Goal: Information Seeking & Learning: Learn about a topic

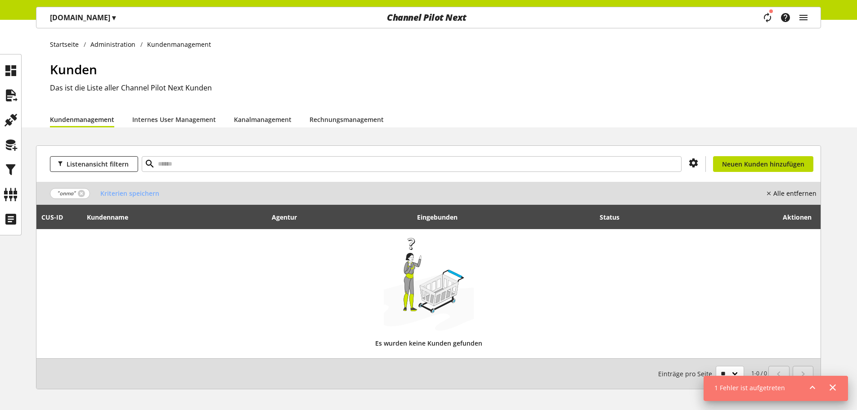
click at [75, 22] on p "[DOMAIN_NAME] ▾" at bounding box center [83, 17] width 66 height 11
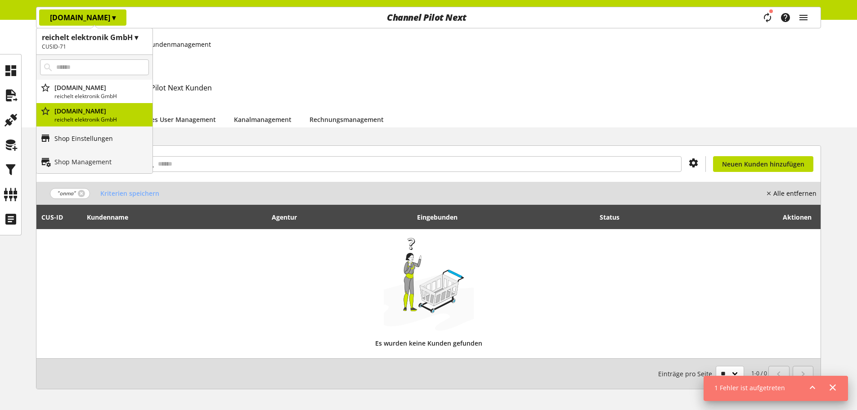
click at [90, 136] on p "Shop Einstellungen" at bounding box center [83, 138] width 58 height 9
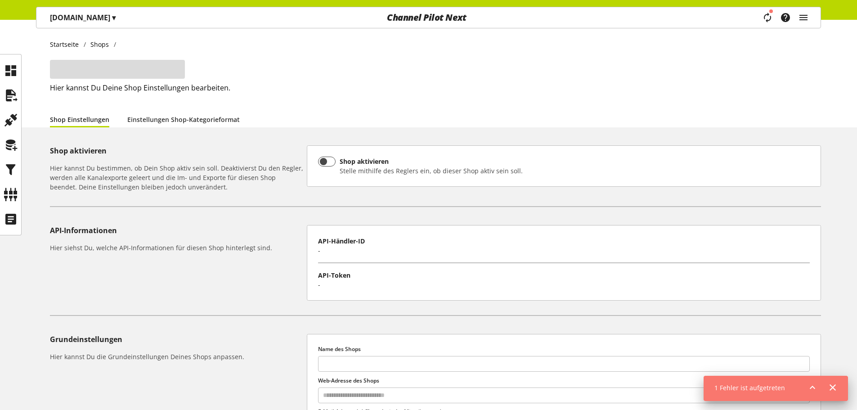
type input "**********"
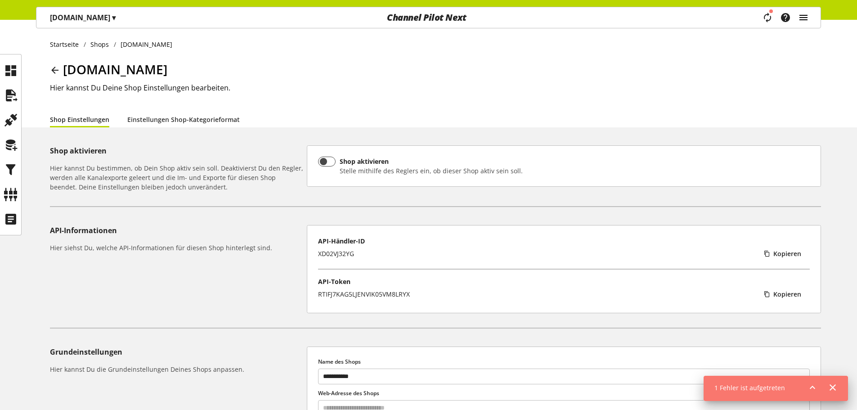
click at [807, 16] on icon "main navigation" at bounding box center [803, 17] width 11 height 16
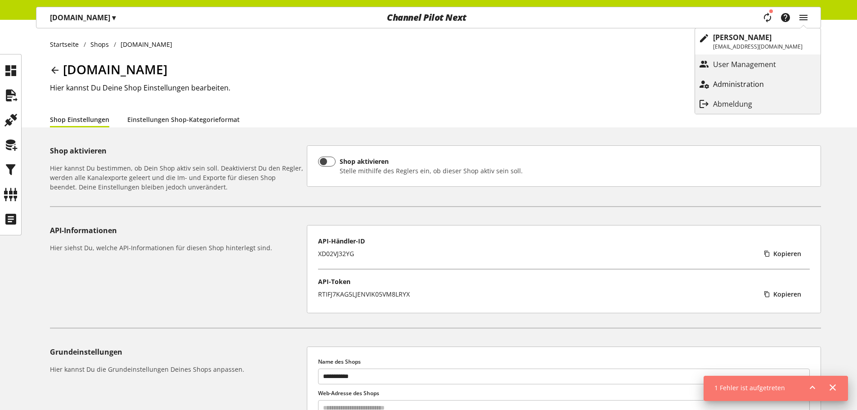
click at [761, 80] on p "Administration" at bounding box center [747, 84] width 69 height 11
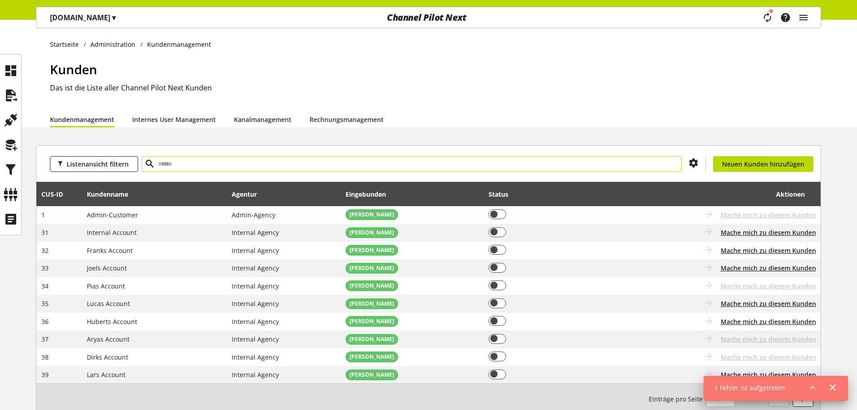
click at [377, 164] on input "text" at bounding box center [412, 164] width 540 height 16
type input "******"
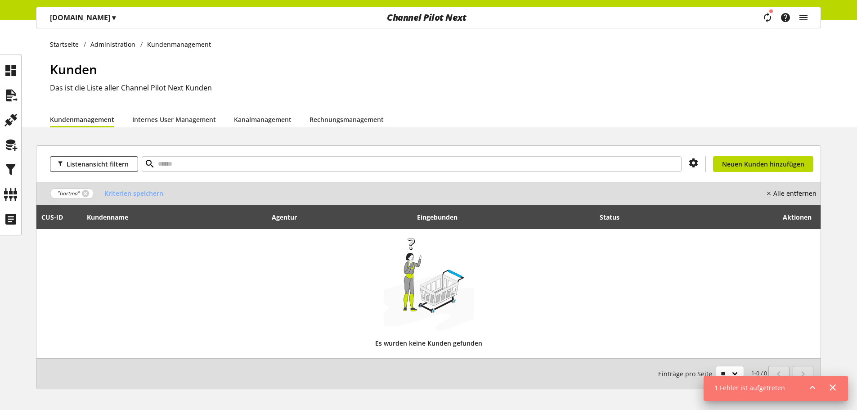
click at [794, 12] on div "Task-Manager Hilfe-Center [PERSON_NAME] [EMAIL_ADDRESS][DOMAIN_NAME] User Manag…" at bounding box center [788, 17] width 63 height 21
click at [803, 13] on icon "main navigation" at bounding box center [803, 17] width 11 height 16
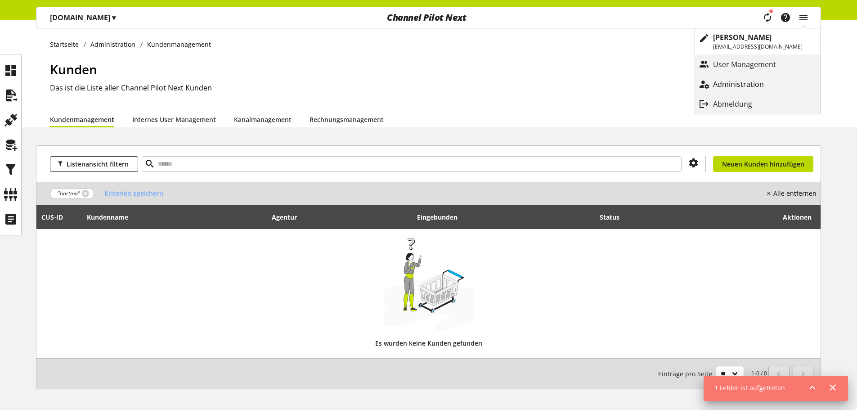
click at [747, 80] on p "Administration" at bounding box center [747, 84] width 69 height 11
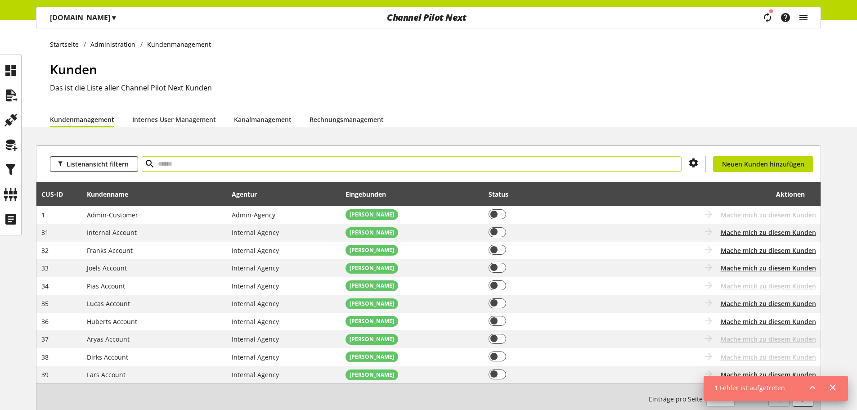
click at [357, 167] on input "text" at bounding box center [412, 164] width 540 height 16
type input "*"
type input "****"
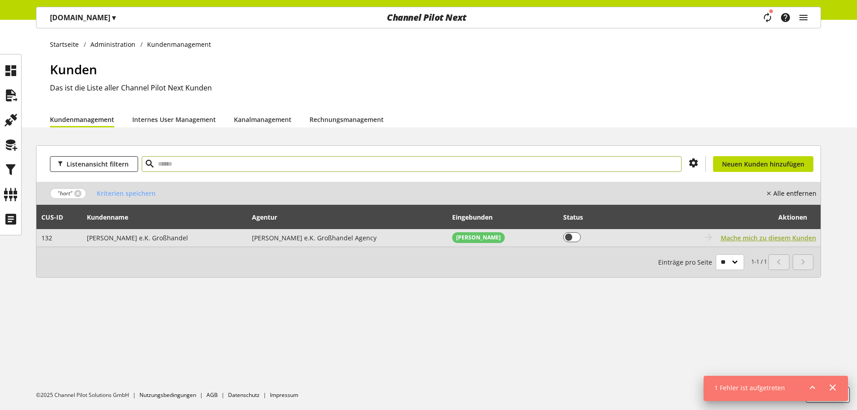
click at [785, 240] on span "Mache mich zu diesem Kunden" at bounding box center [768, 237] width 95 height 9
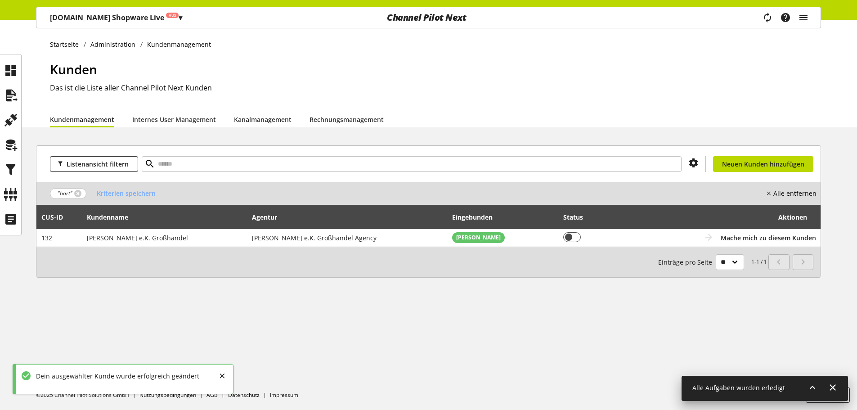
click at [151, 22] on p "[DOMAIN_NAME] Shopware Live Aus ▾" at bounding box center [116, 17] width 132 height 11
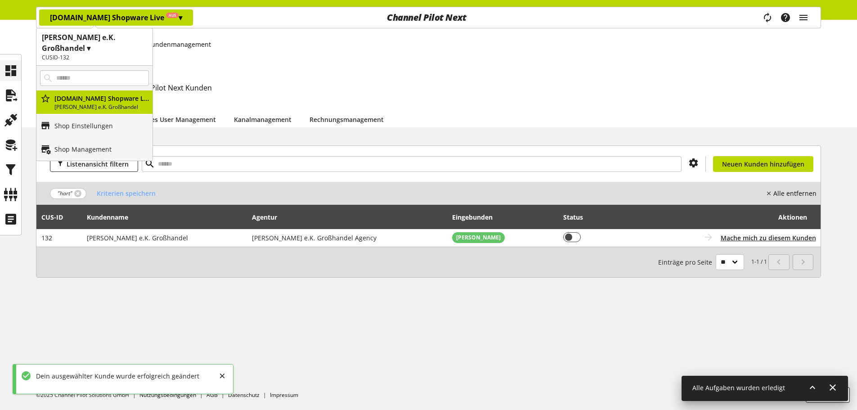
click at [16, 68] on icon at bounding box center [11, 71] width 14 height 18
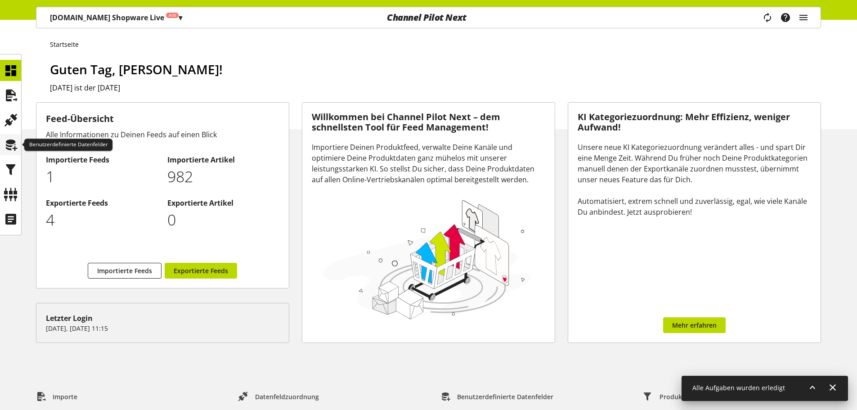
click at [14, 140] on icon at bounding box center [11, 145] width 14 height 18
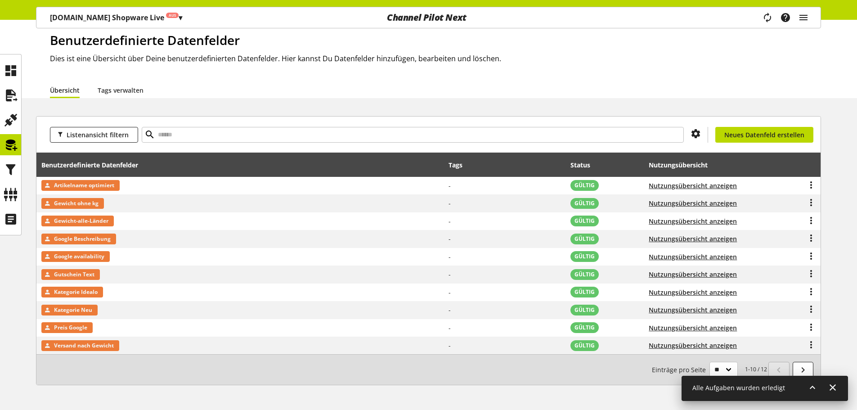
scroll to position [45, 0]
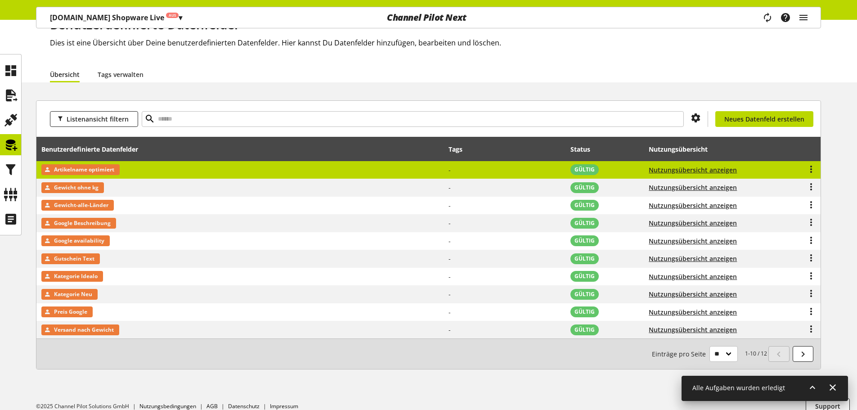
click at [92, 168] on span "Artikelname optimiert" at bounding box center [84, 169] width 60 height 11
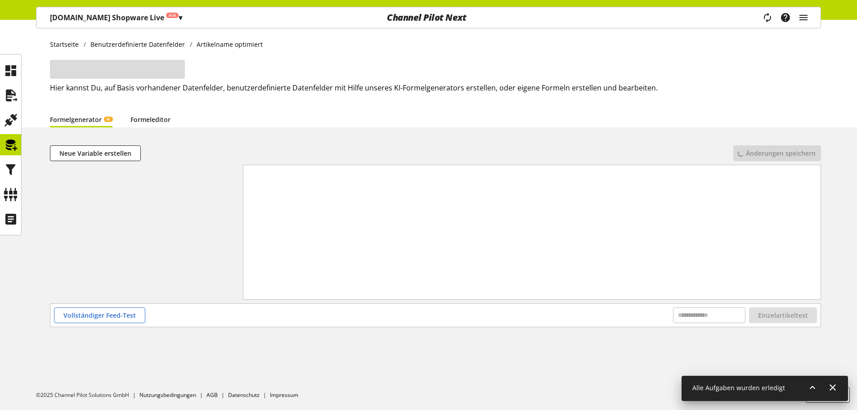
click at [149, 122] on link "Formeleditor" at bounding box center [150, 119] width 40 height 9
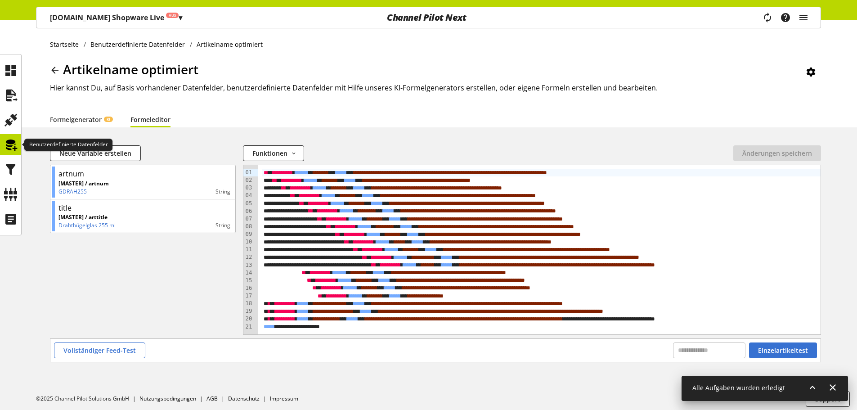
click at [14, 141] on icon at bounding box center [11, 145] width 14 height 18
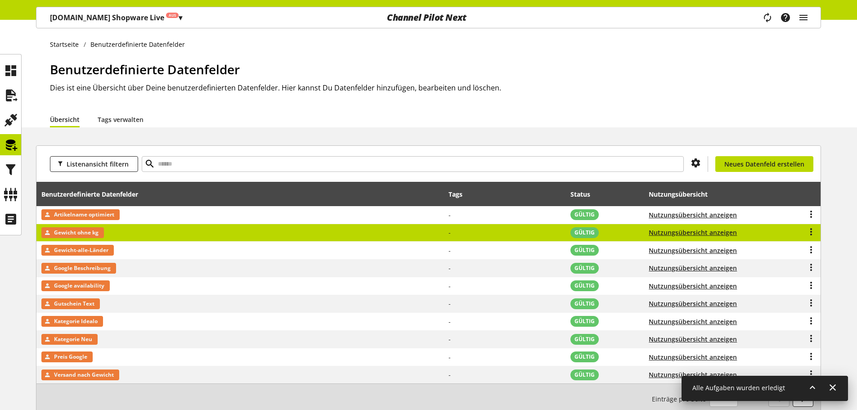
click at [78, 236] on span "Gewicht ohne kg" at bounding box center [76, 232] width 45 height 11
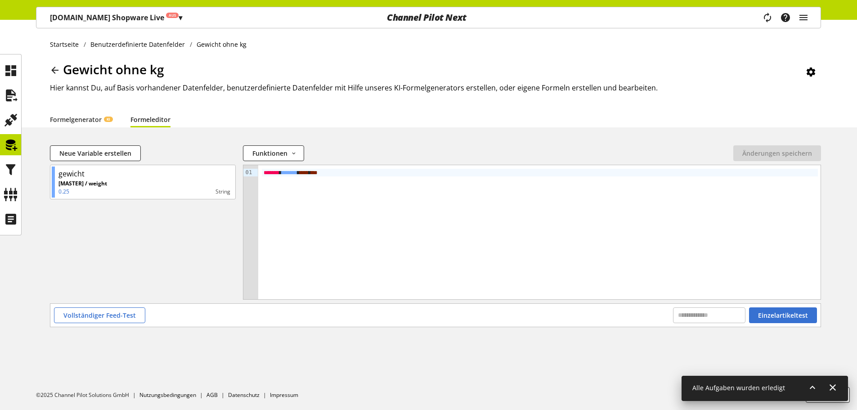
click at [149, 110] on div "Gewicht ohne kg Hier kannst Du, auf Basis vorhandener Datenfelder, benutzerdefi…" at bounding box center [435, 85] width 771 height 51
click at [144, 121] on link "Formeleditor" at bounding box center [150, 119] width 40 height 9
click at [14, 146] on icon at bounding box center [11, 145] width 14 height 18
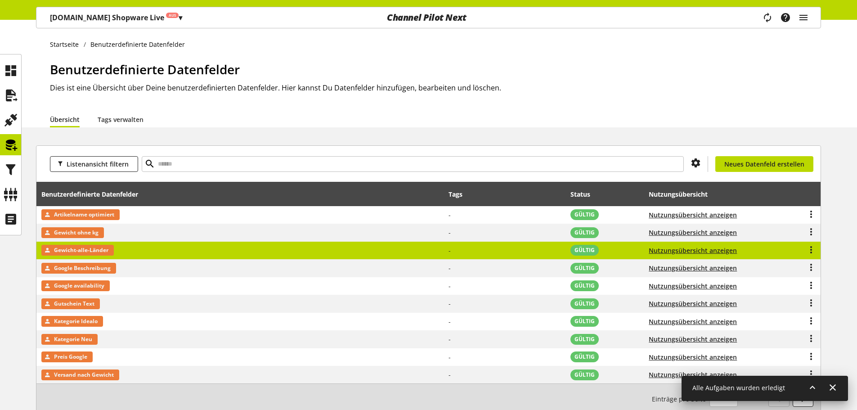
click at [87, 244] on td "Gewicht-alle-Länder" at bounding box center [240, 251] width 408 height 18
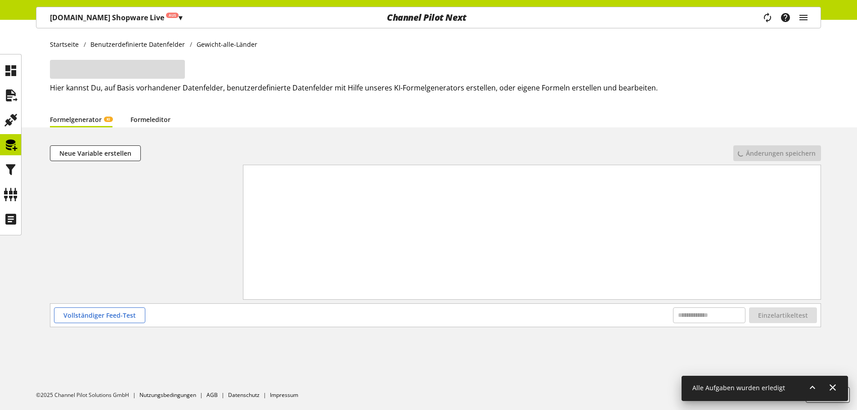
click at [145, 117] on link "Formeleditor" at bounding box center [150, 119] width 40 height 9
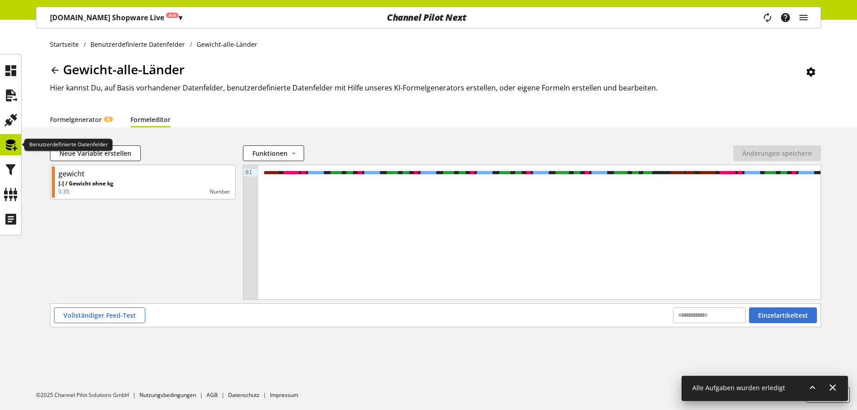
click at [9, 143] on icon at bounding box center [11, 145] width 14 height 18
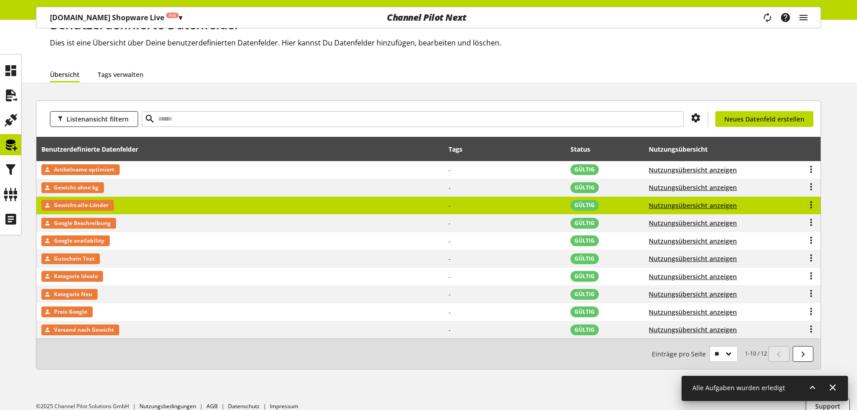
scroll to position [56, 0]
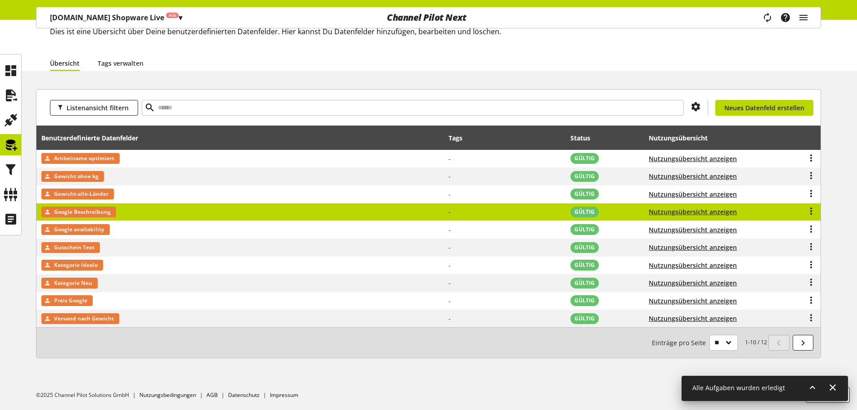
click at [82, 211] on span "Google Beschreibung" at bounding box center [82, 211] width 57 height 11
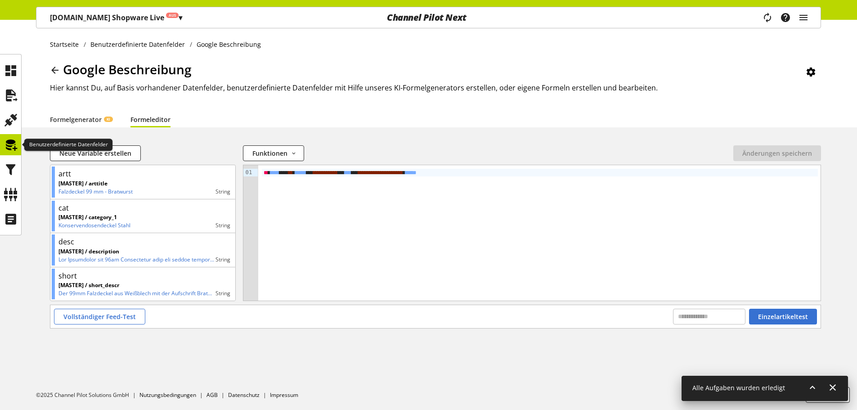
click at [11, 145] on icon at bounding box center [11, 145] width 14 height 18
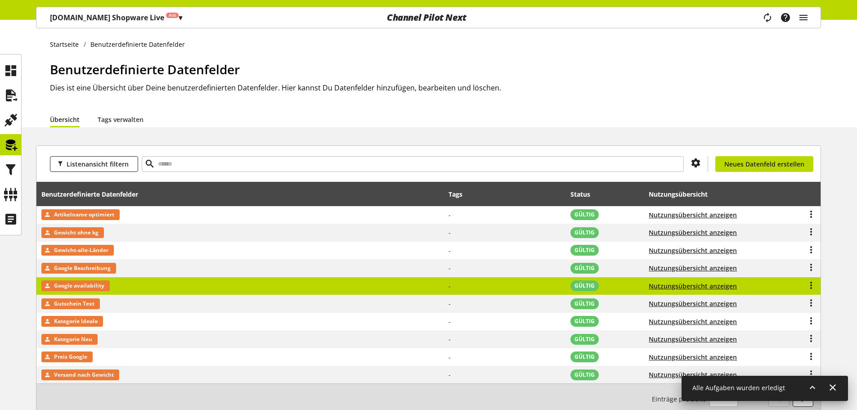
click at [71, 290] on span "Google availability" at bounding box center [79, 285] width 50 height 11
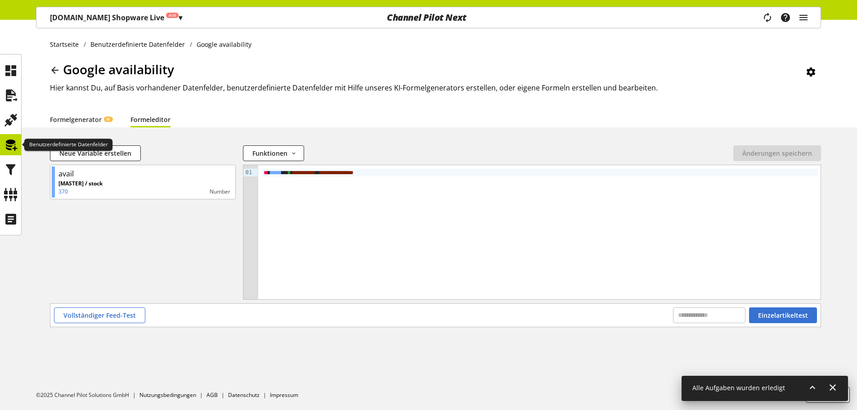
click at [17, 150] on icon at bounding box center [11, 145] width 14 height 18
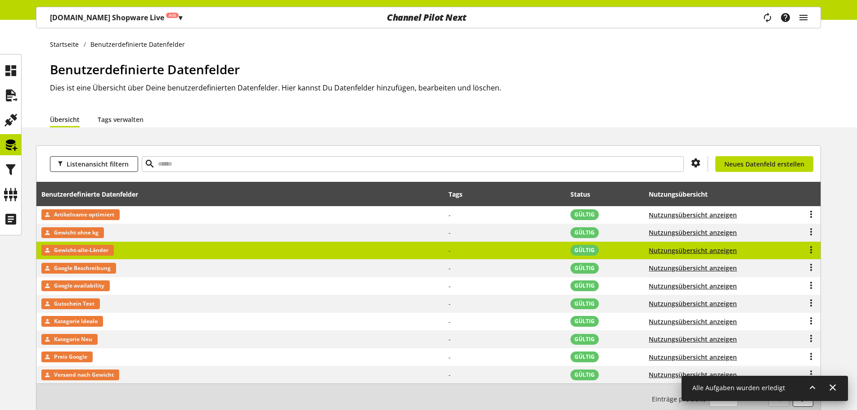
scroll to position [45, 0]
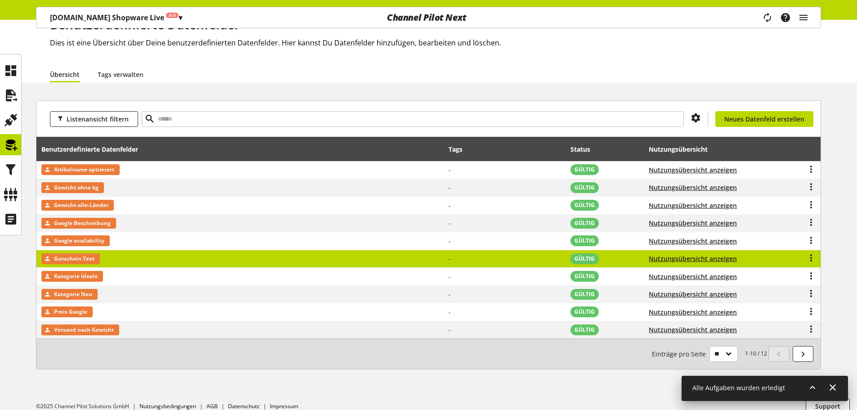
click at [86, 257] on span "Gutschein Text" at bounding box center [74, 258] width 40 height 11
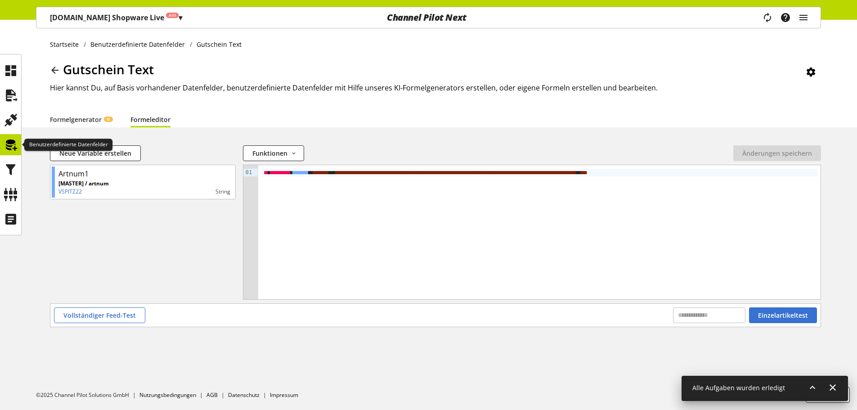
click at [9, 141] on icon at bounding box center [11, 145] width 14 height 18
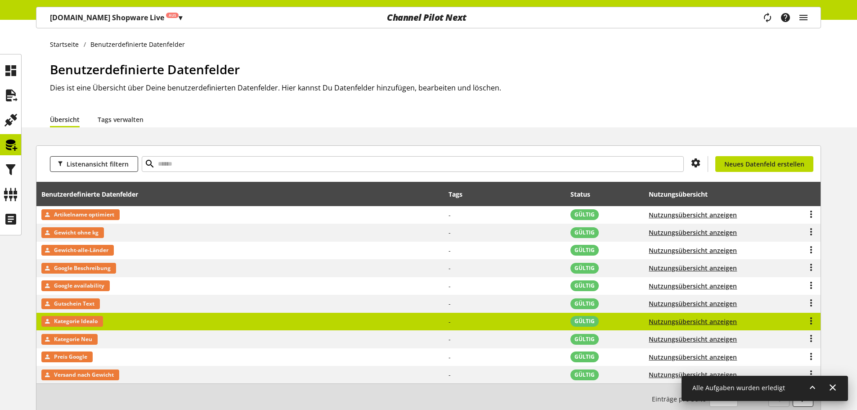
click at [96, 321] on span "Kategorie Idealo" at bounding box center [76, 321] width 44 height 11
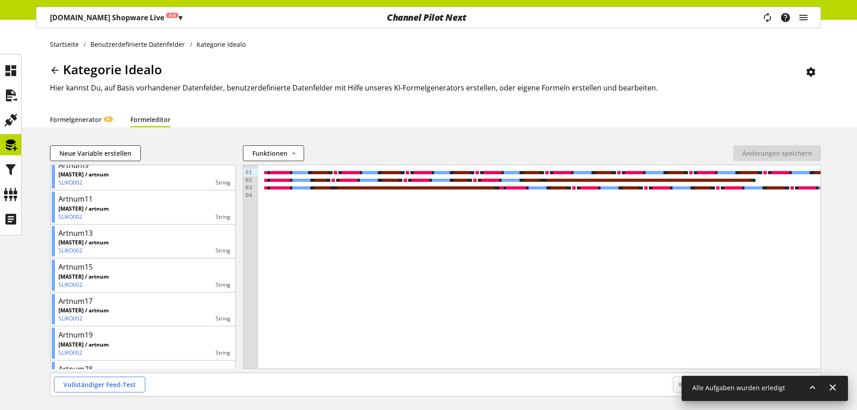
scroll to position [49, 0]
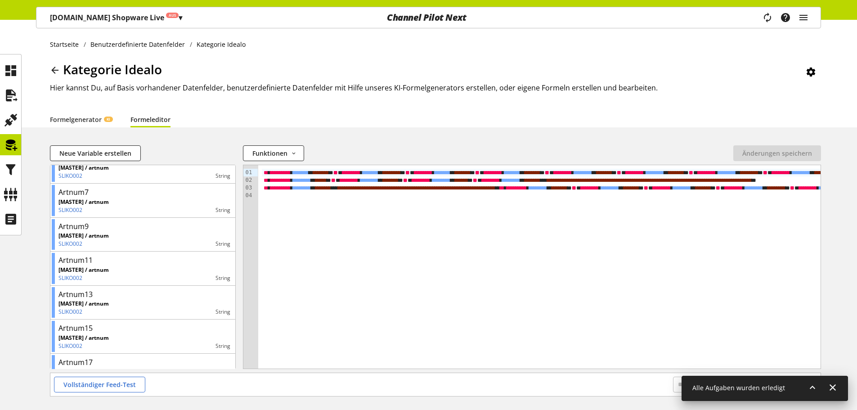
click at [10, 142] on icon at bounding box center [11, 145] width 14 height 18
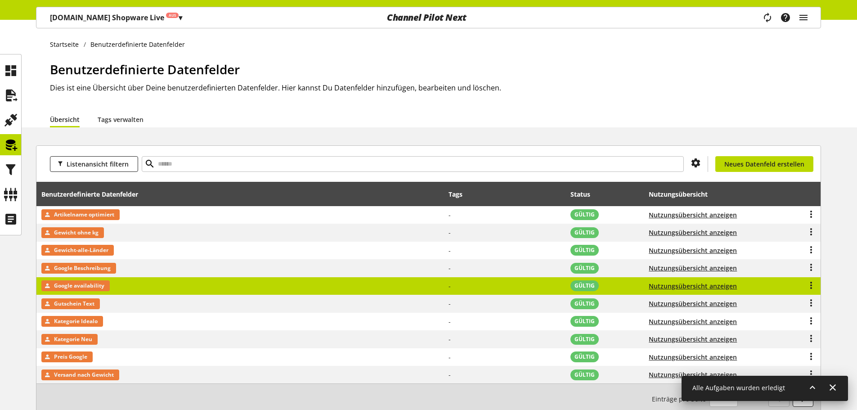
scroll to position [45, 0]
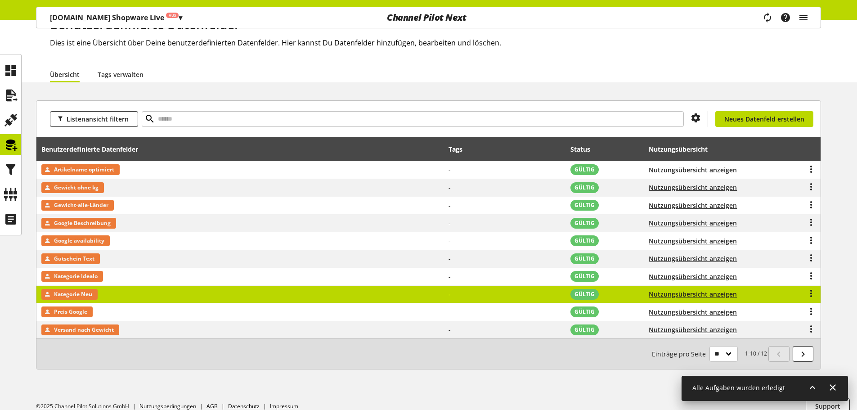
click at [79, 295] on span "Kategorie Neu" at bounding box center [73, 294] width 38 height 11
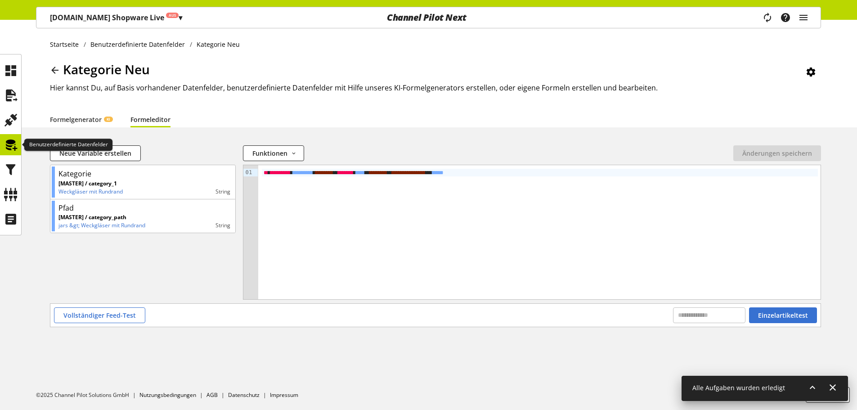
click at [7, 144] on icon at bounding box center [11, 145] width 14 height 18
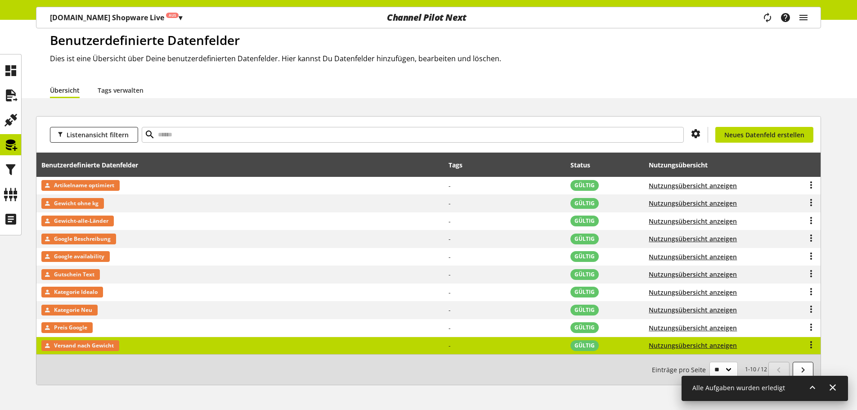
scroll to position [45, 0]
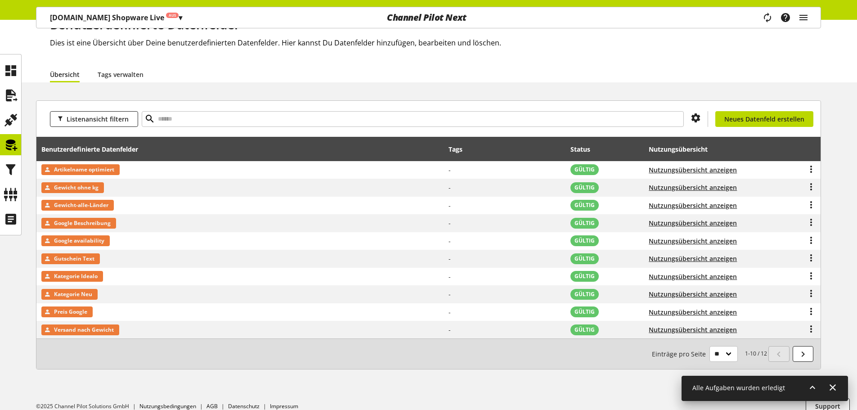
click at [737, 349] on small "1-10 / 12 Einträge pro Seite ** ** ** ***" at bounding box center [709, 354] width 115 height 16
click at [723, 355] on select "** ** ** ***" at bounding box center [723, 354] width 28 height 16
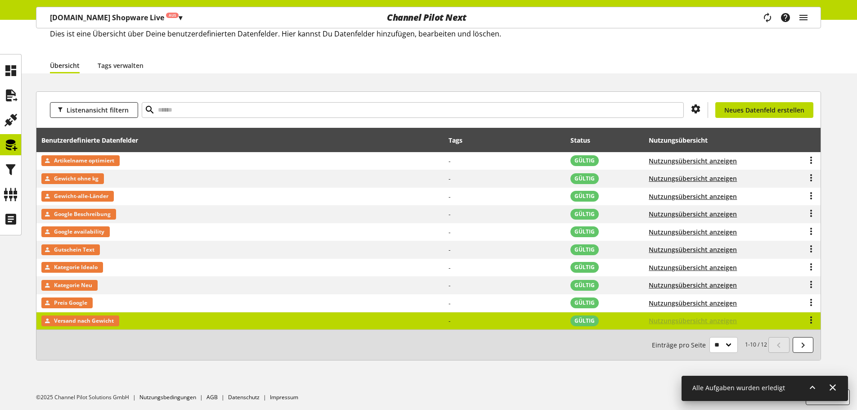
scroll to position [56, 0]
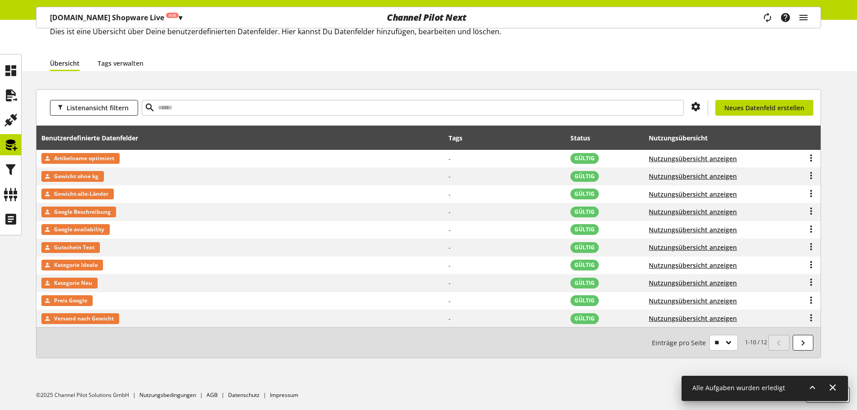
drag, startPoint x: 713, startPoint y: 341, endPoint x: 713, endPoint y: 328, distance: 13.0
click at [713, 341] on select "** ** ** ***" at bounding box center [723, 343] width 28 height 16
select select "**"
click at [709, 350] on select "** ** ** ***" at bounding box center [723, 343] width 28 height 16
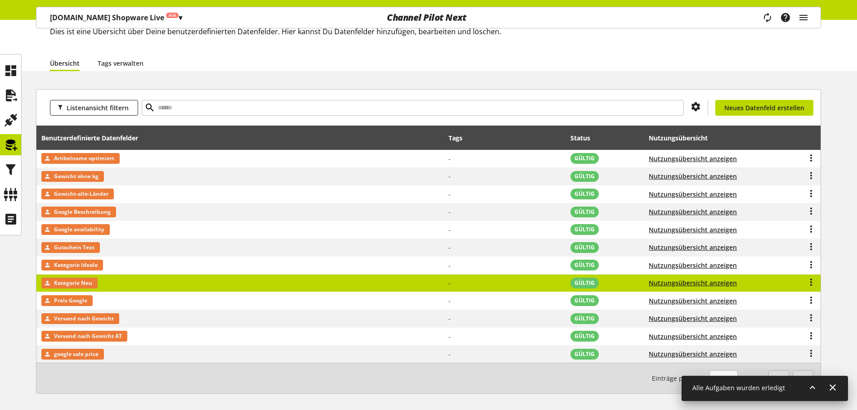
click at [72, 284] on span "Kategorie Neu" at bounding box center [73, 283] width 38 height 11
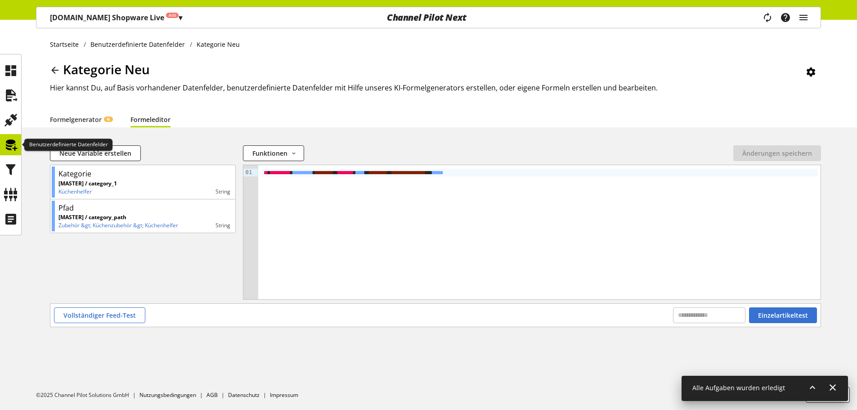
click at [16, 148] on icon at bounding box center [11, 145] width 14 height 18
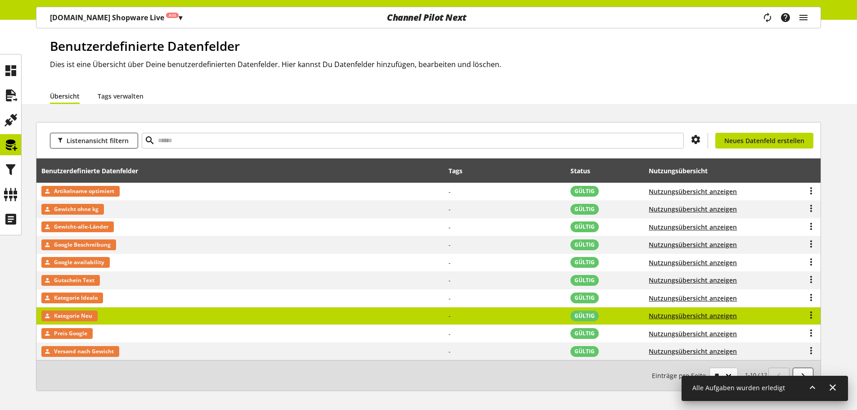
scroll to position [45, 0]
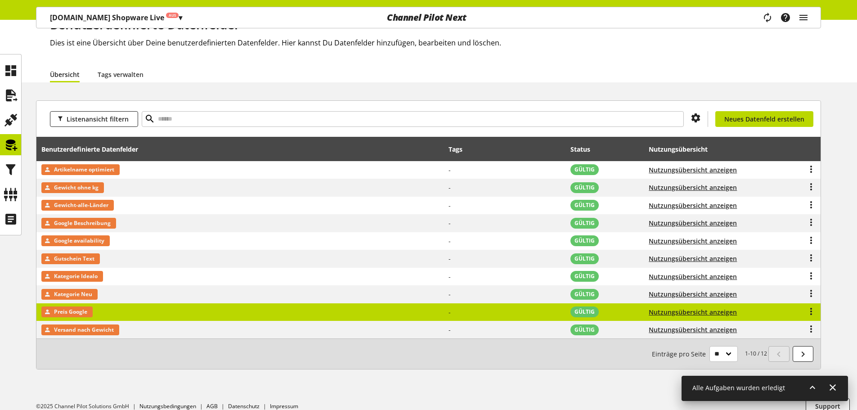
click at [63, 313] on span "Preis Google" at bounding box center [70, 311] width 33 height 11
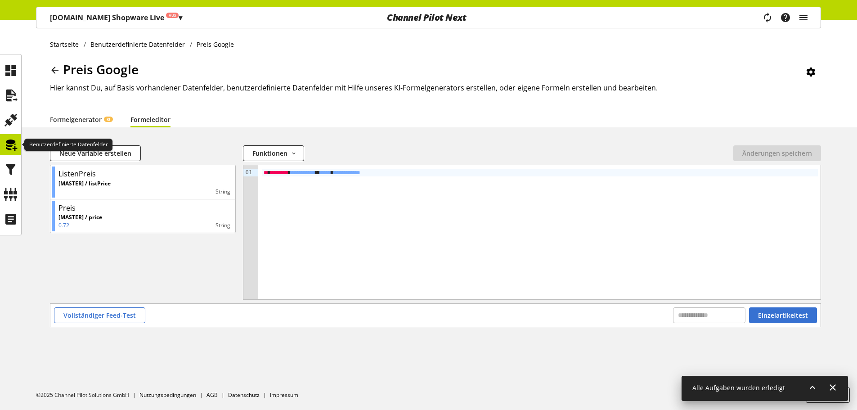
click at [13, 144] on icon at bounding box center [11, 145] width 14 height 18
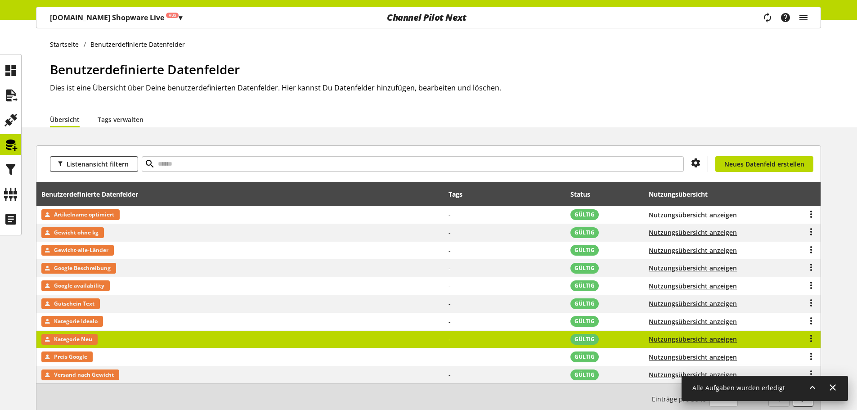
scroll to position [45, 0]
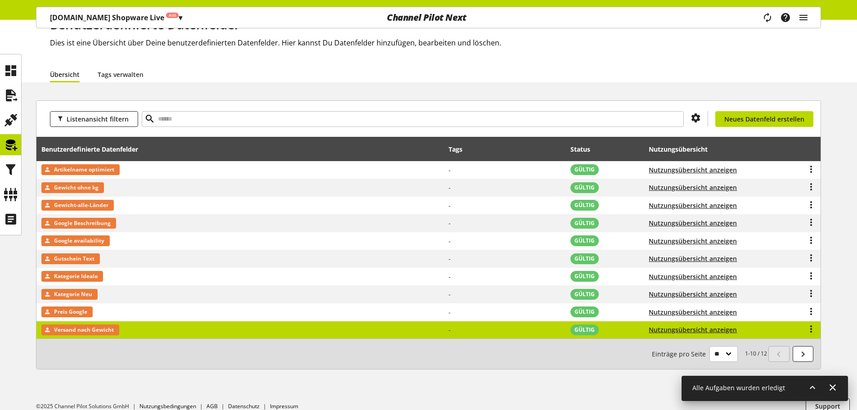
click at [99, 334] on span "Versand nach Gewicht" at bounding box center [84, 329] width 60 height 11
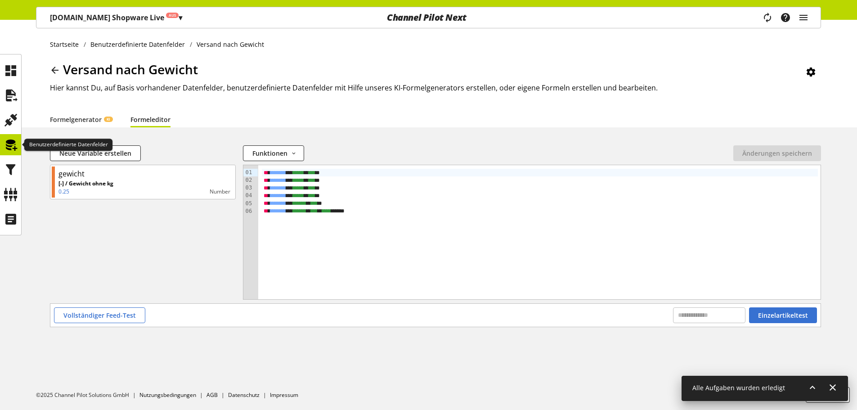
click at [10, 143] on icon at bounding box center [11, 145] width 14 height 18
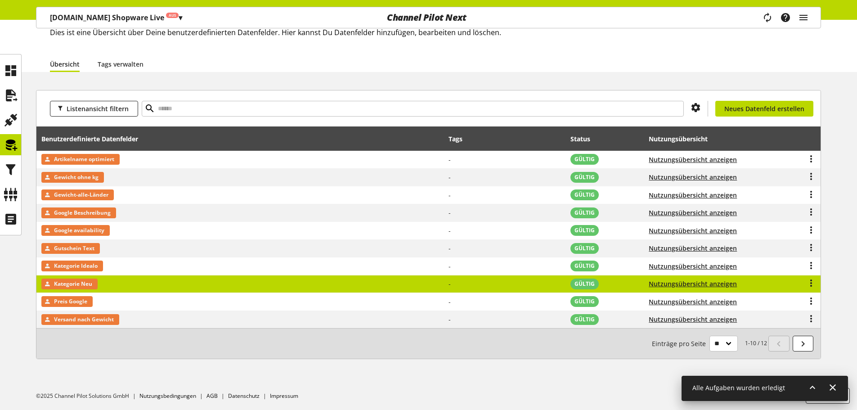
scroll to position [56, 0]
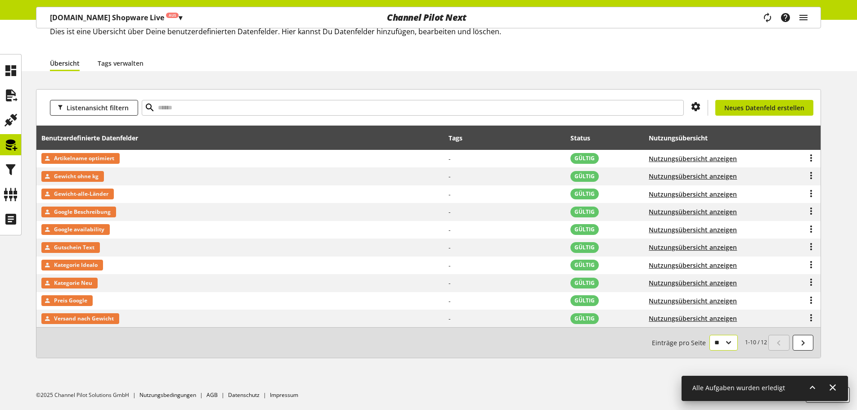
click at [731, 341] on select "** ** ** ***" at bounding box center [723, 343] width 28 height 16
select select "**"
click at [709, 350] on select "** ** ** ***" at bounding box center [723, 343] width 28 height 16
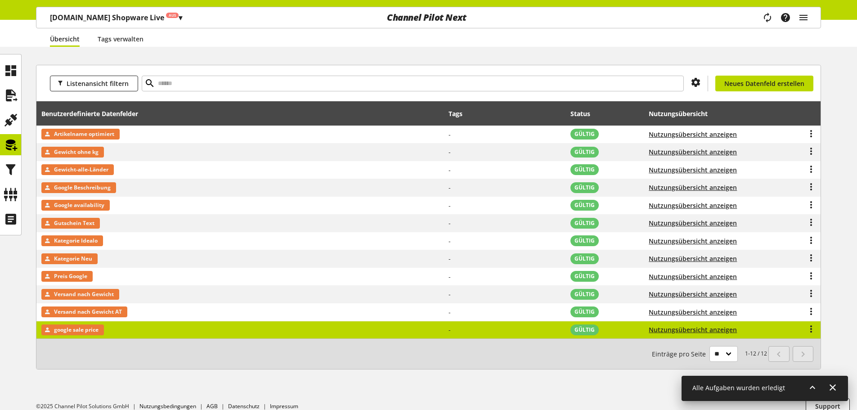
scroll to position [92, 0]
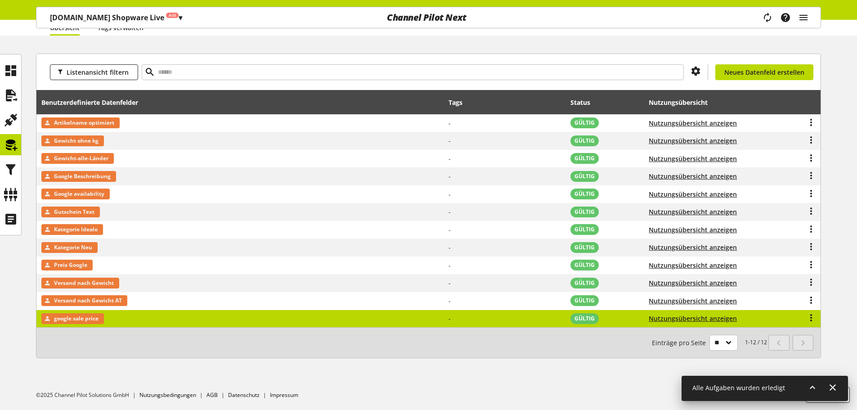
click at [105, 315] on td "google sale price" at bounding box center [240, 319] width 408 height 18
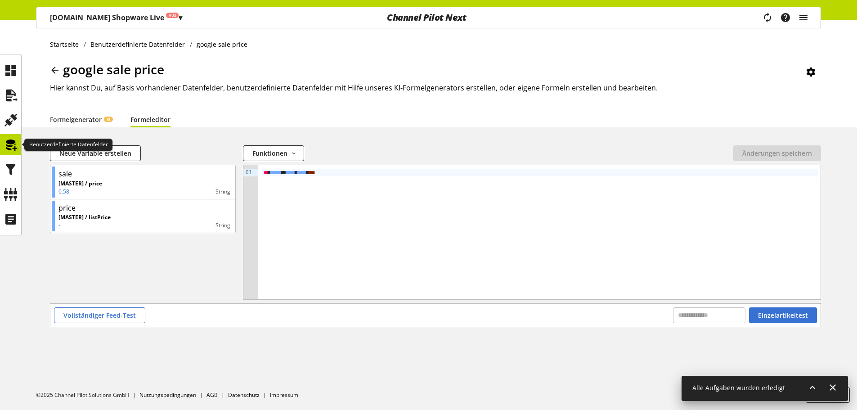
click at [16, 146] on icon at bounding box center [11, 145] width 14 height 18
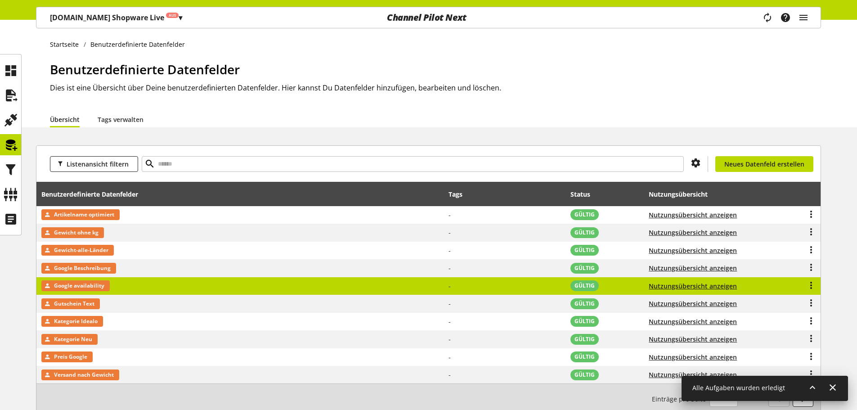
click at [87, 287] on span "Google availability" at bounding box center [79, 285] width 50 height 11
